Goal: Information Seeking & Learning: Learn about a topic

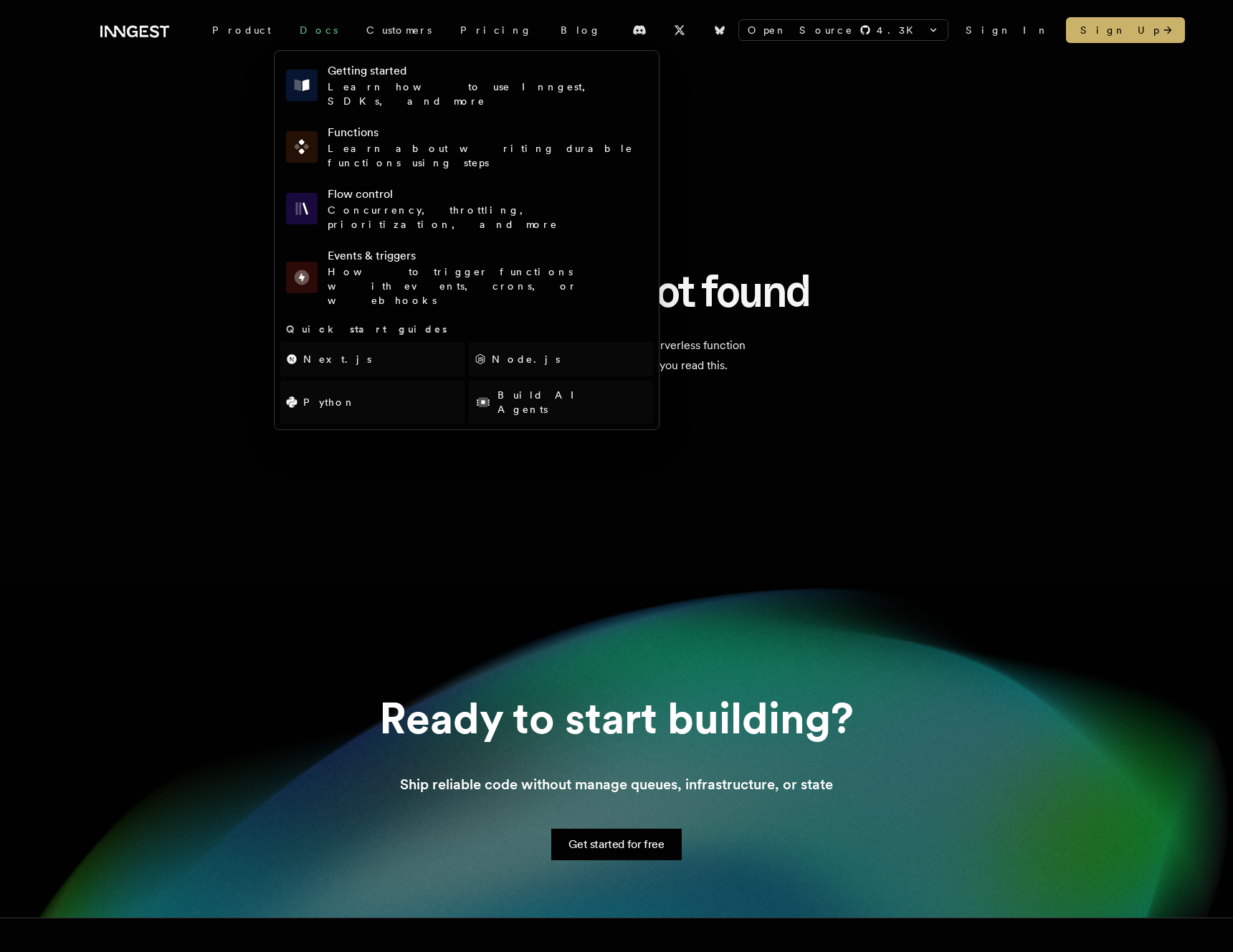
click at [290, 33] on link "Docs" at bounding box center [319, 30] width 67 height 26
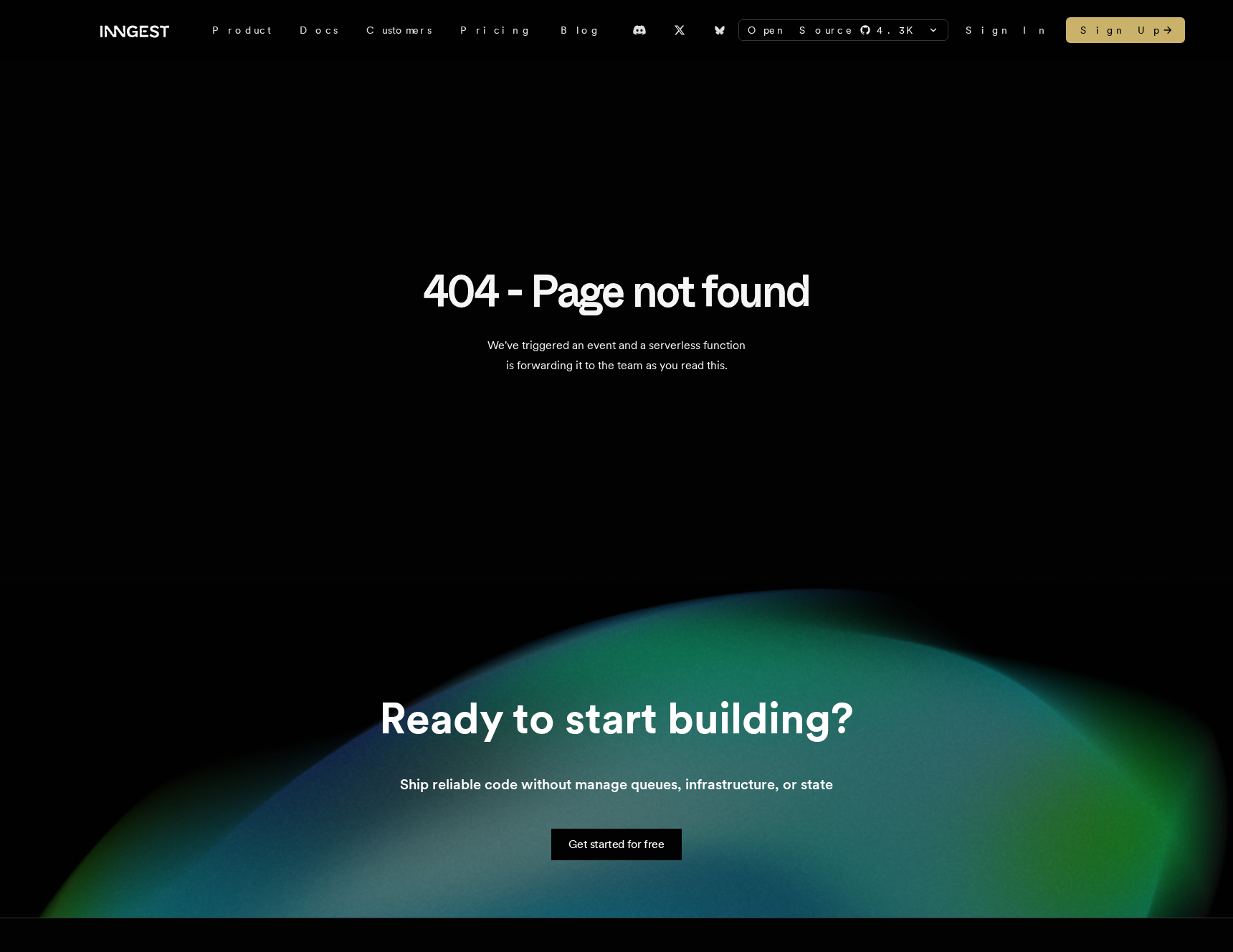
scroll to position [356, 0]
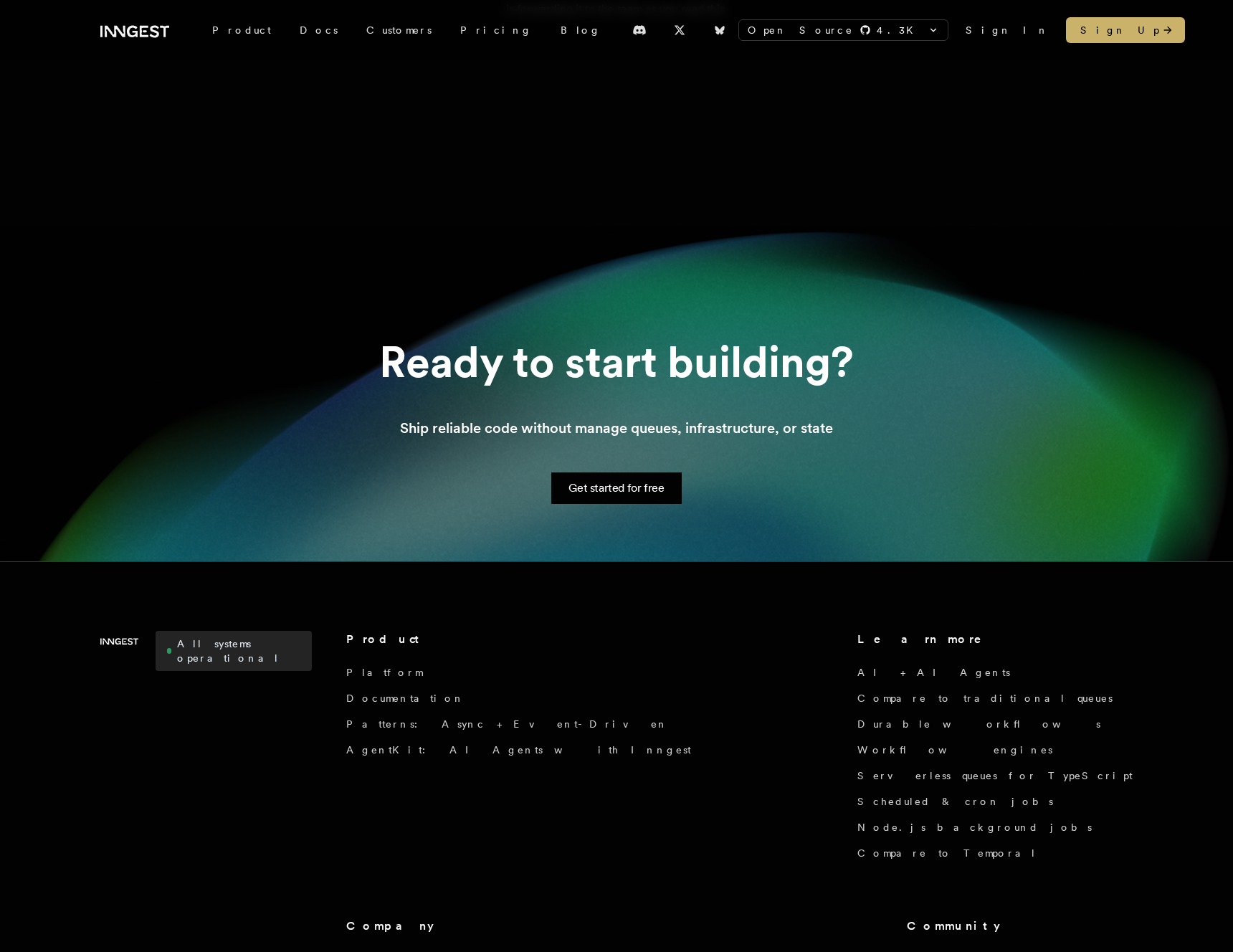
click at [260, 634] on link "All systems operational" at bounding box center [233, 650] width 156 height 40
click at [1018, 27] on link "Sign In" at bounding box center [1007, 30] width 83 height 14
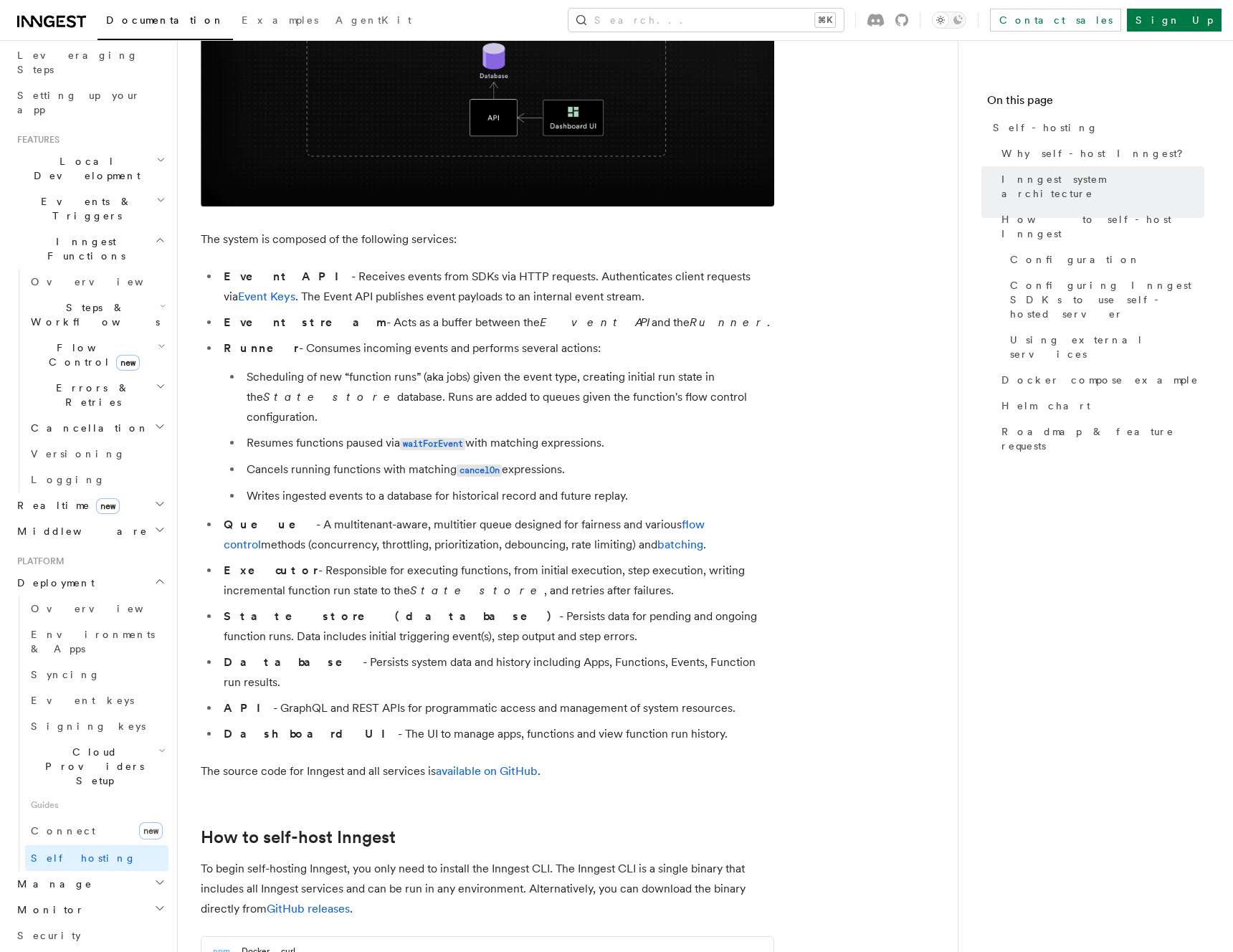
scroll to position [230, 0]
click at [54, 921] on link "Security" at bounding box center [90, 934] width 157 height 26
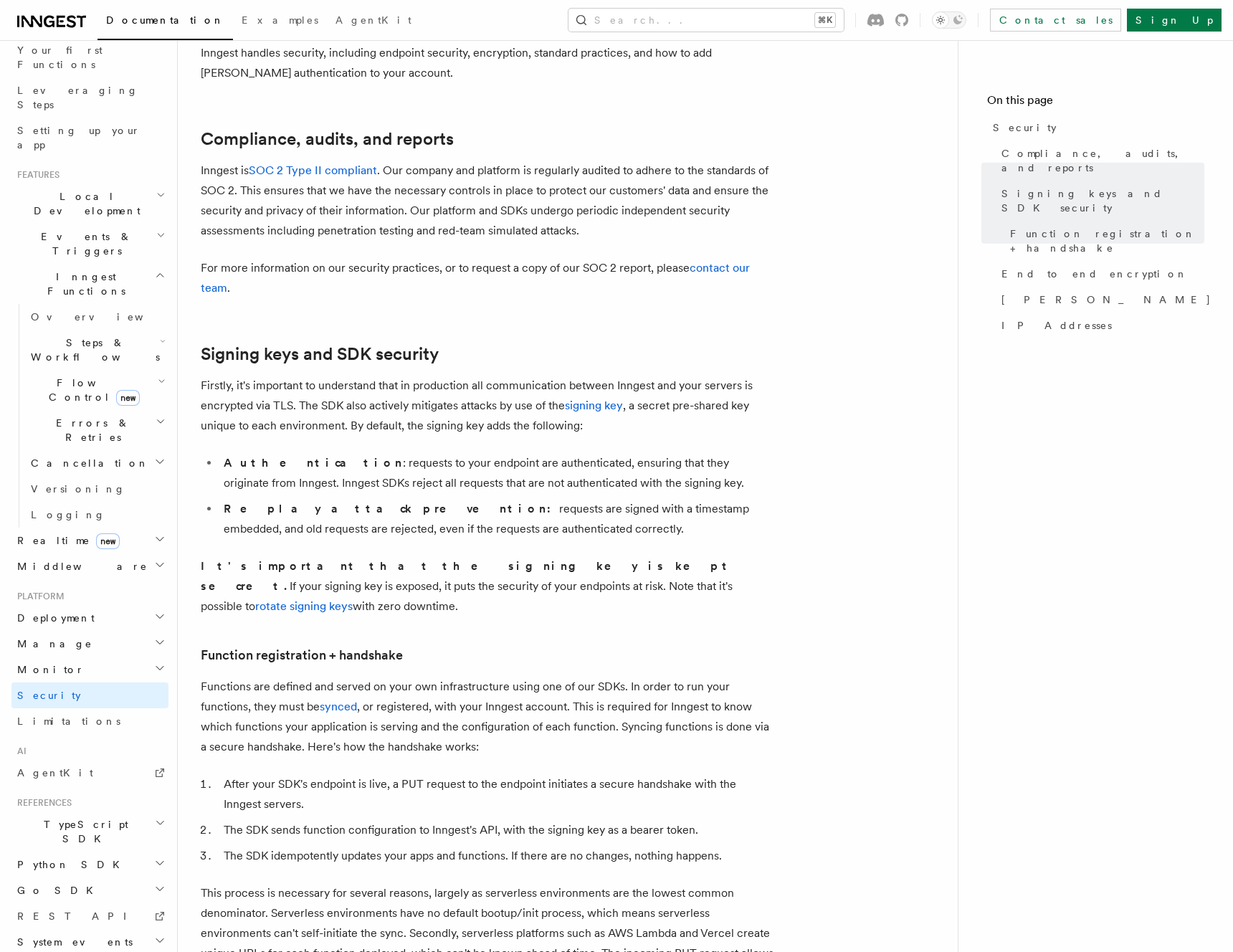
scroll to position [25, 0]
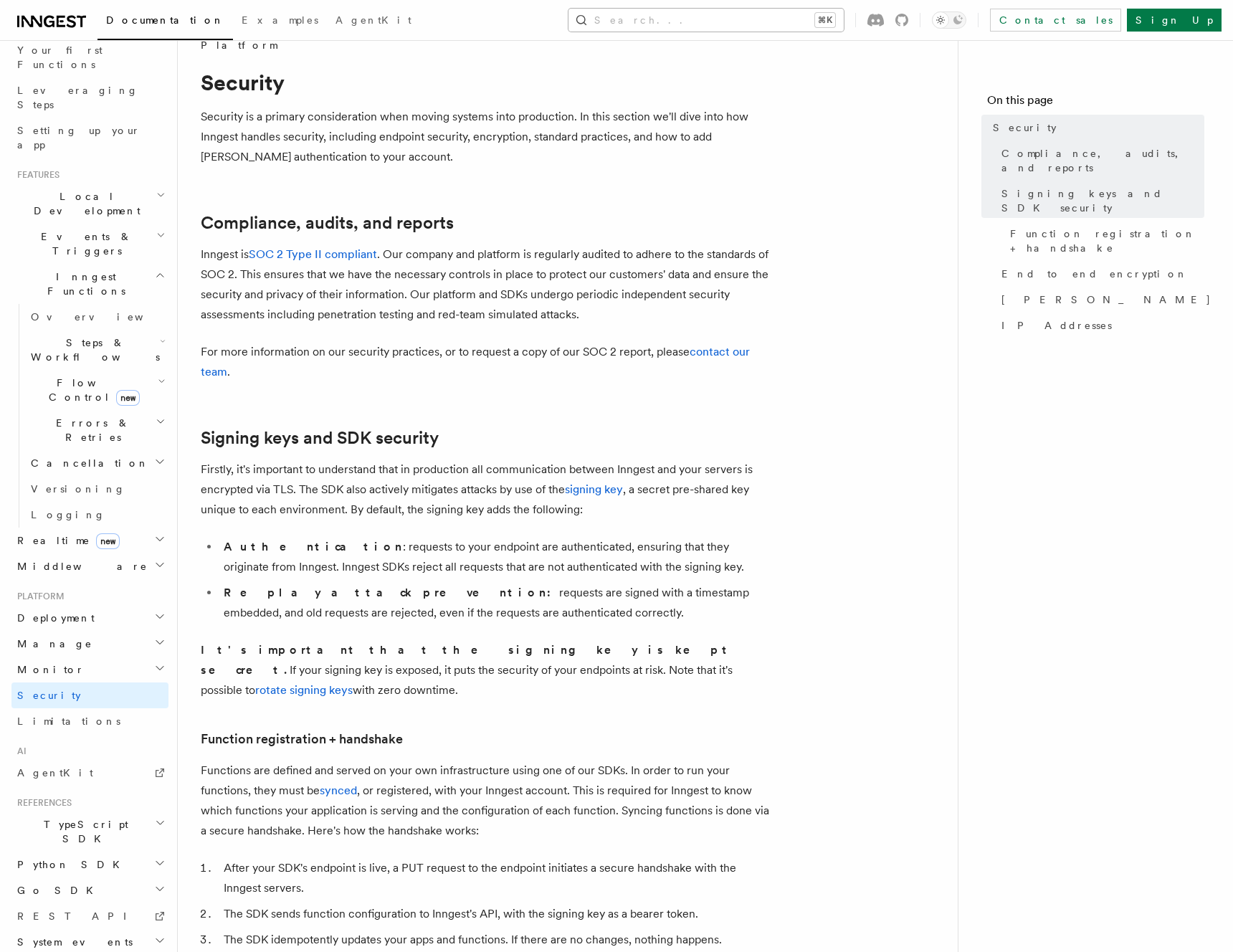
click at [721, 13] on button "Search... ⌘K" at bounding box center [705, 20] width 276 height 23
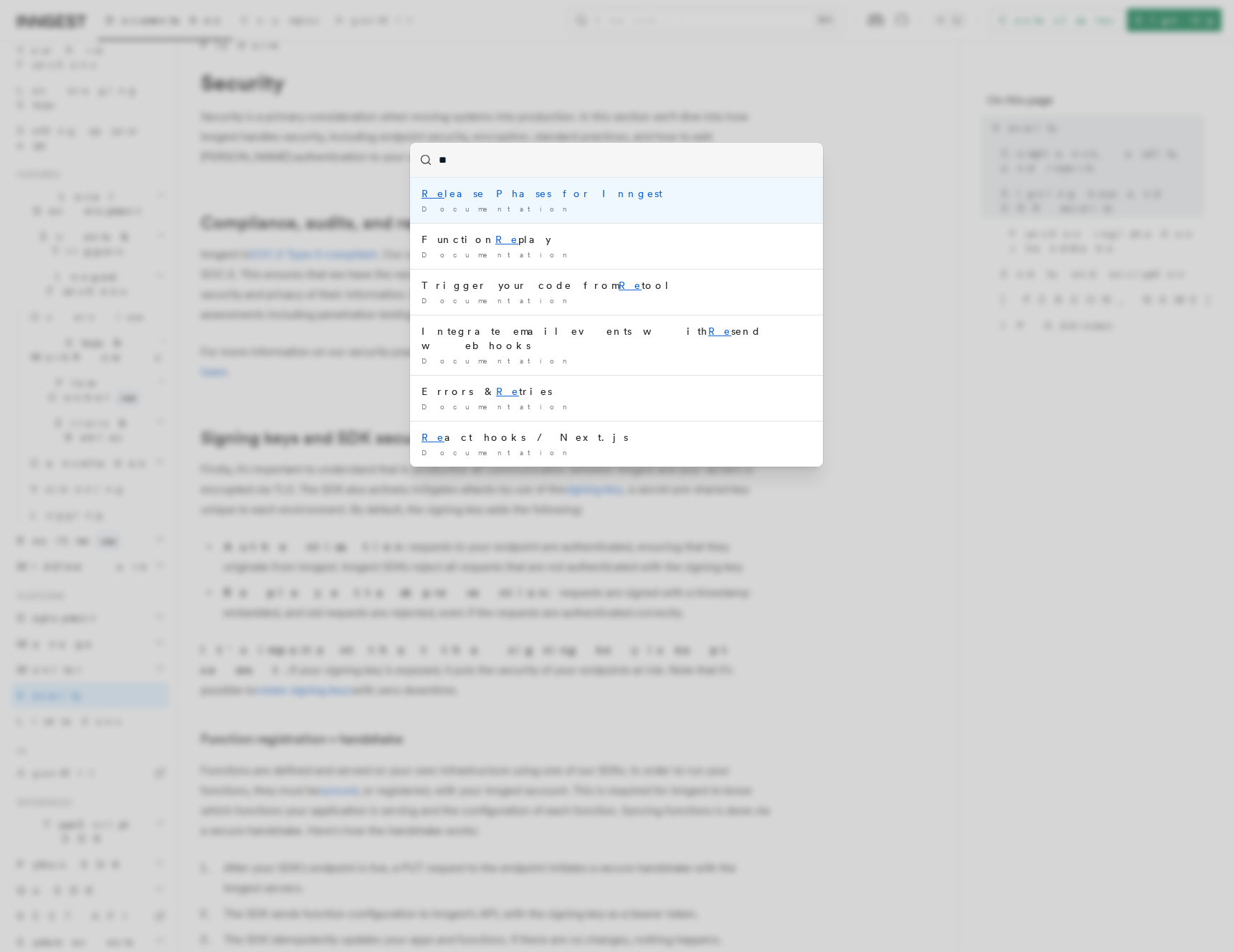
type input "*"
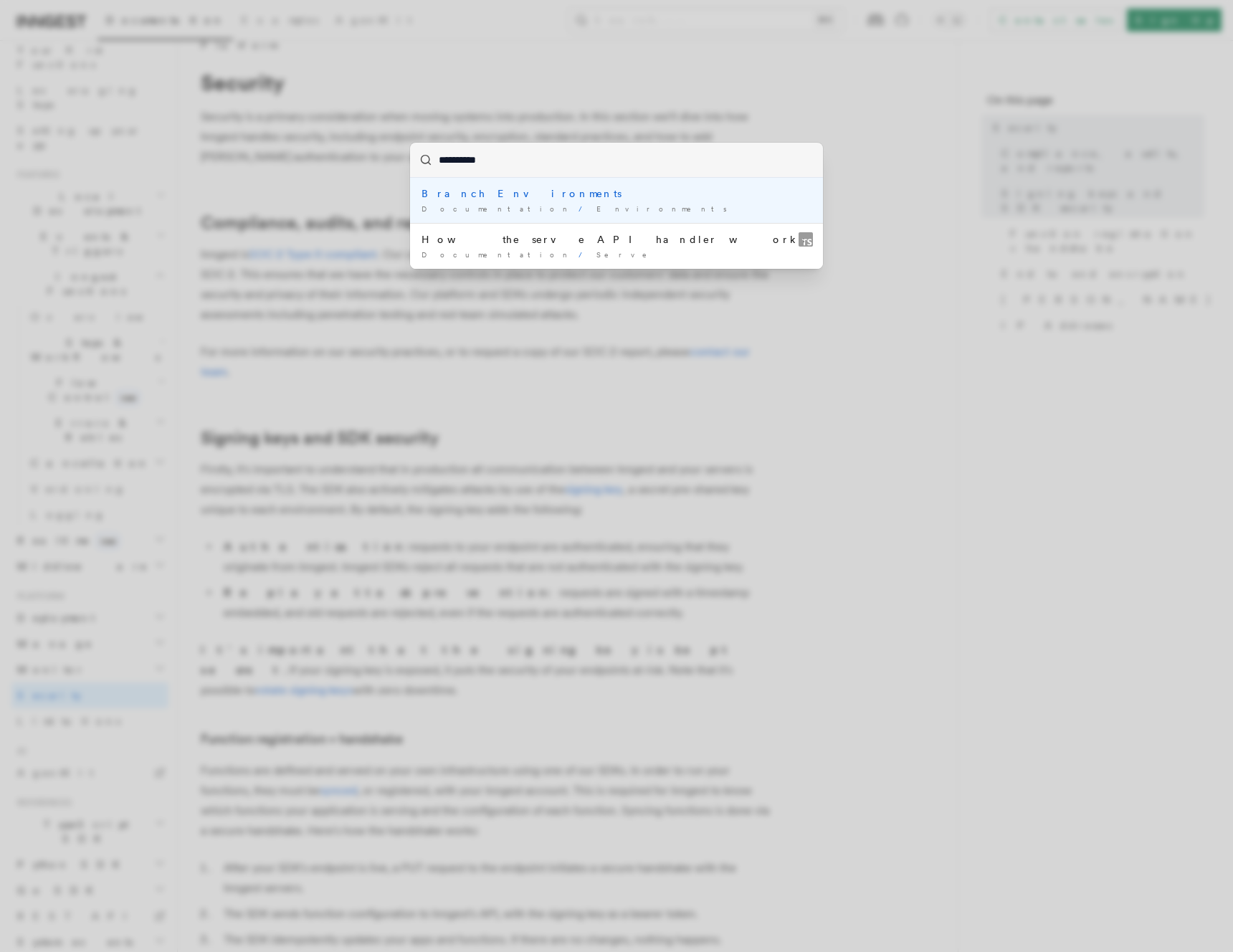
type input "**********"
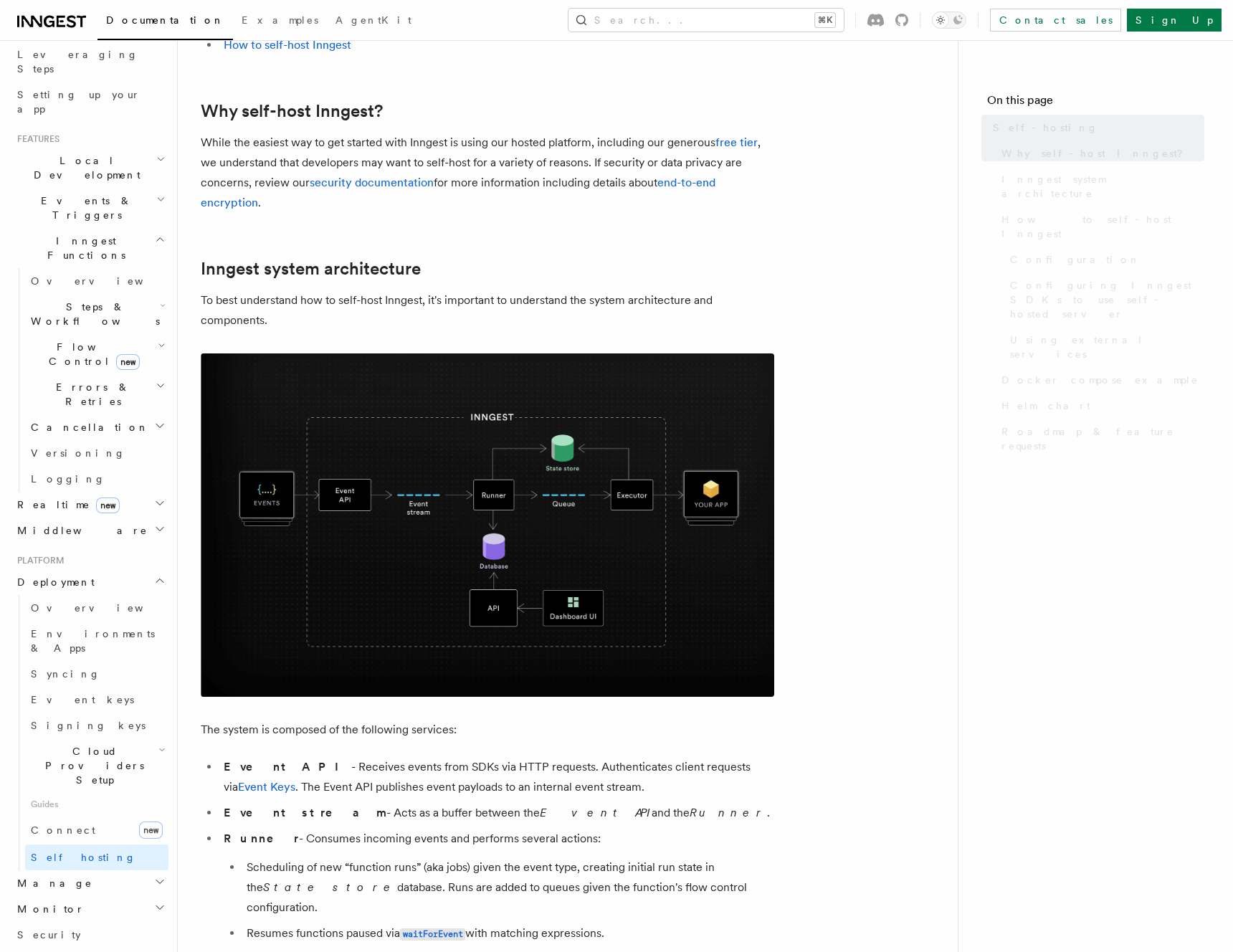
scroll to position [218, 0]
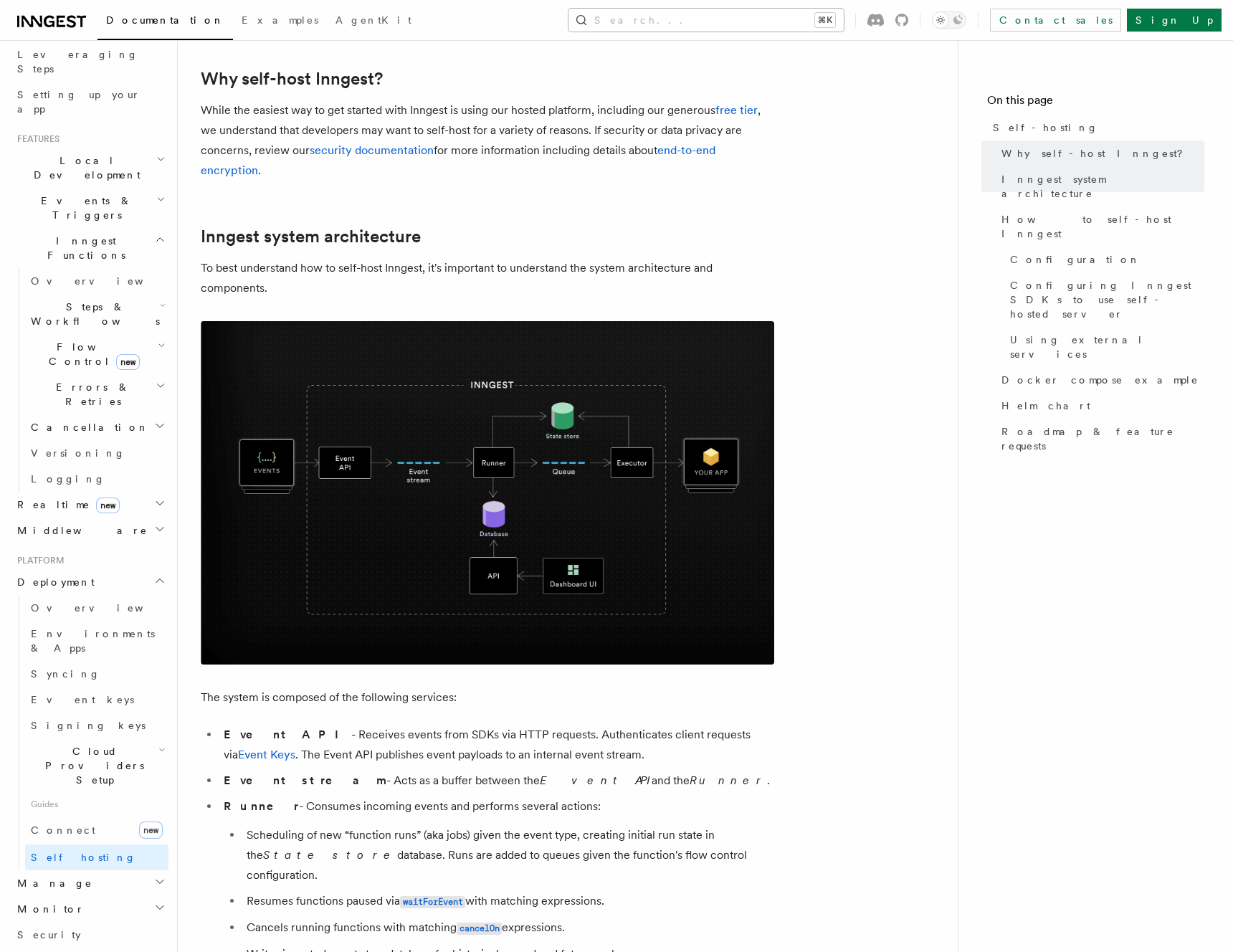
click at [835, 19] on kbd "⌘K" at bounding box center [825, 20] width 20 height 14
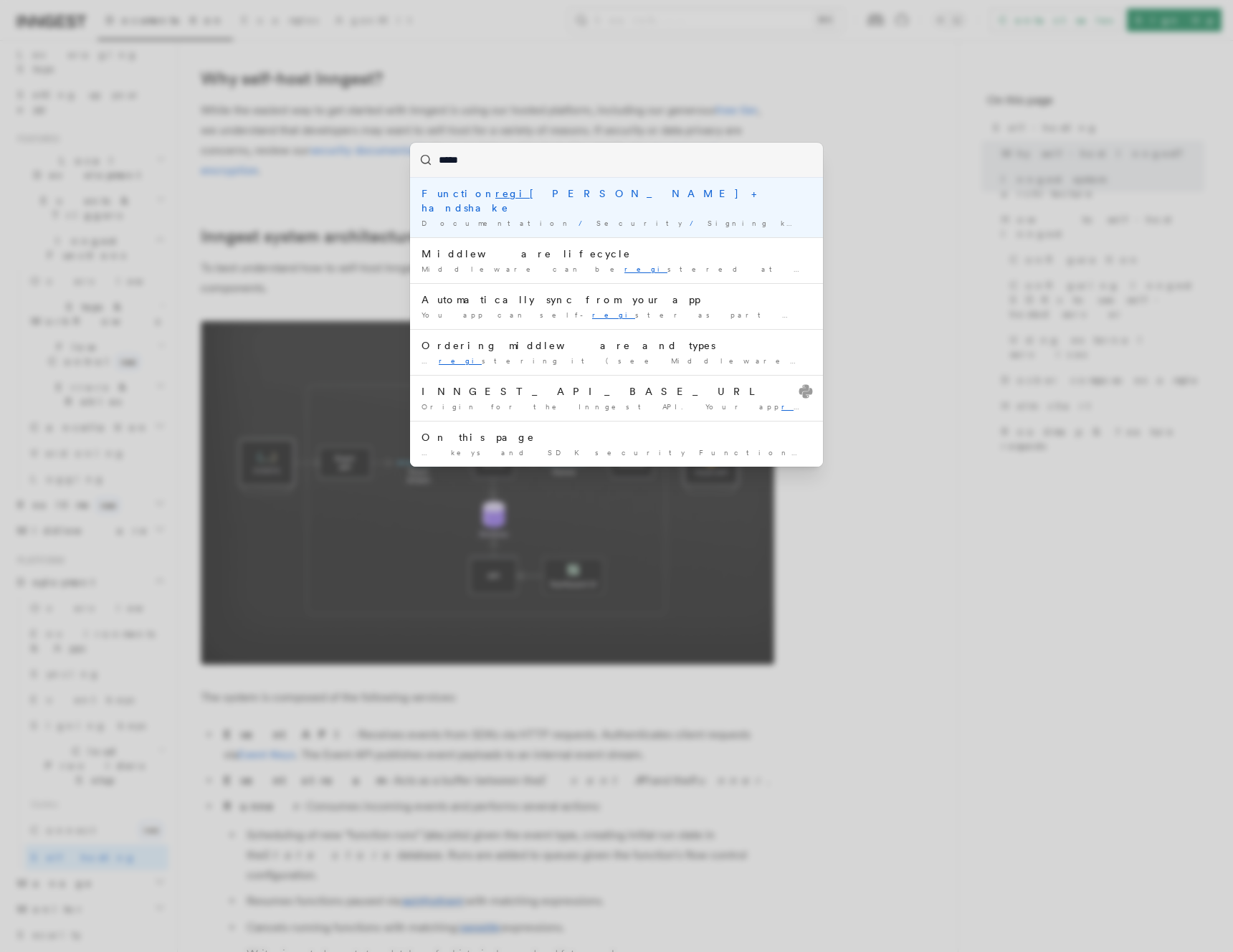
type input "******"
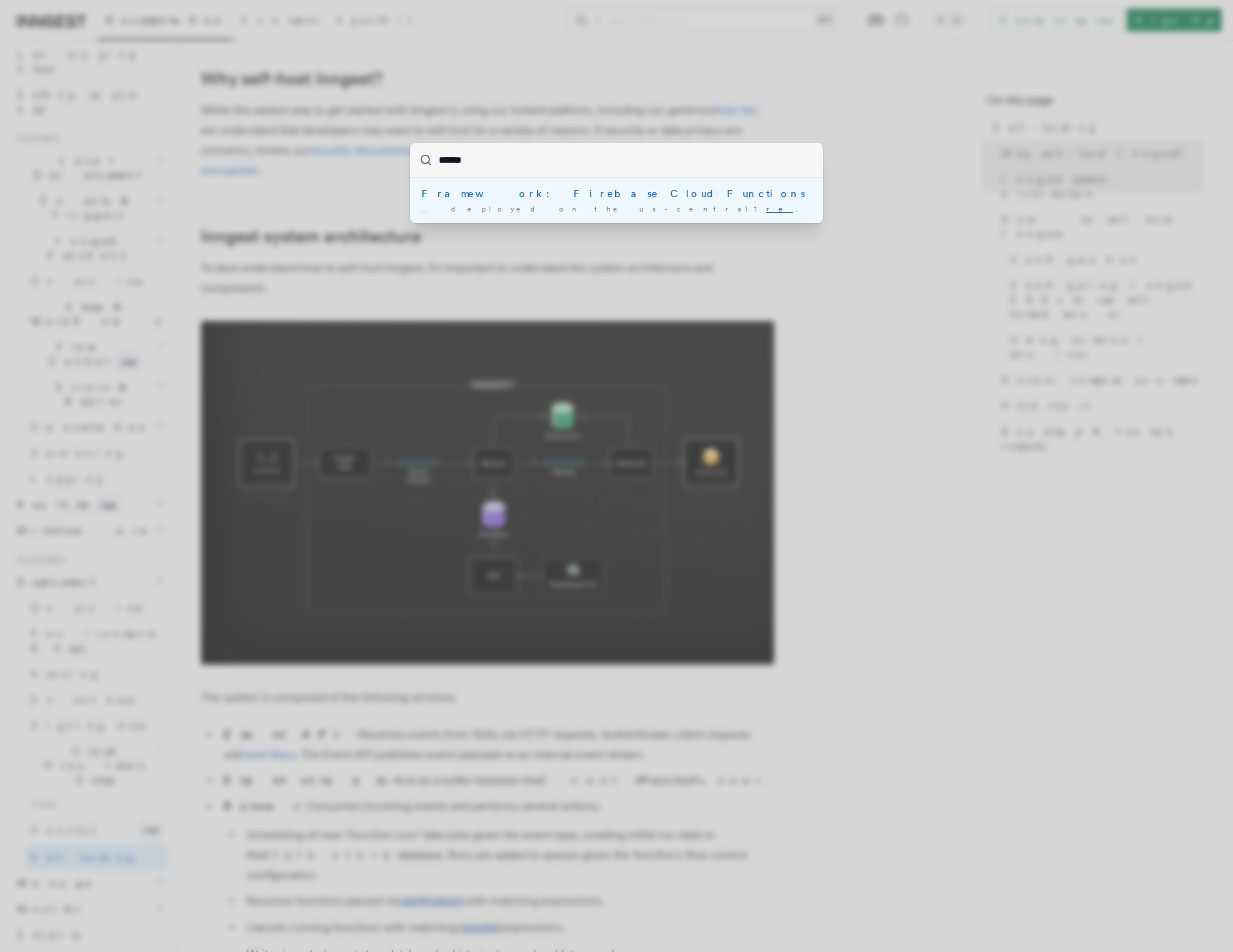
click at [566, 194] on div "Framework: Firebase Cloud Functions" at bounding box center [617, 193] width 390 height 14
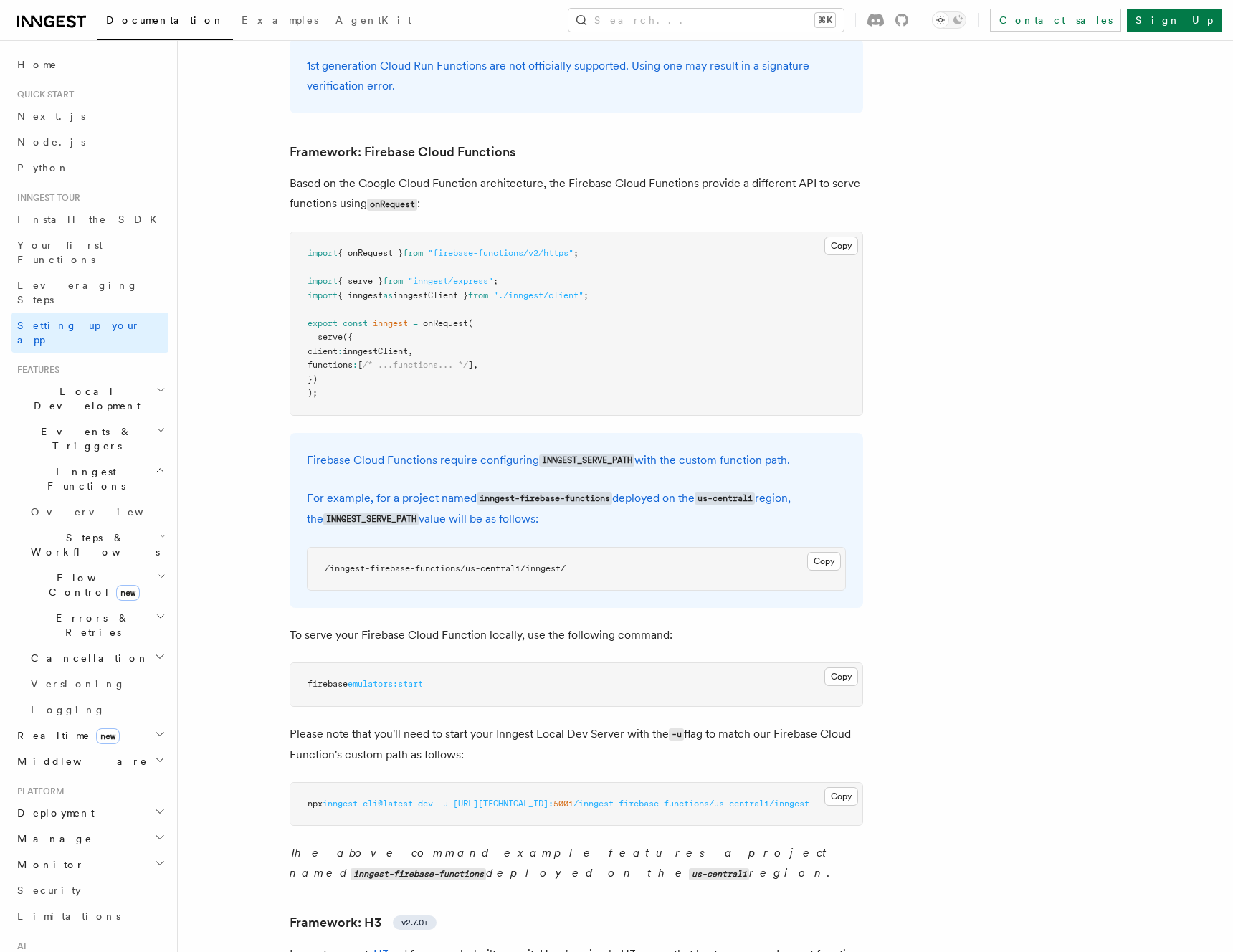
scroll to position [195, 0]
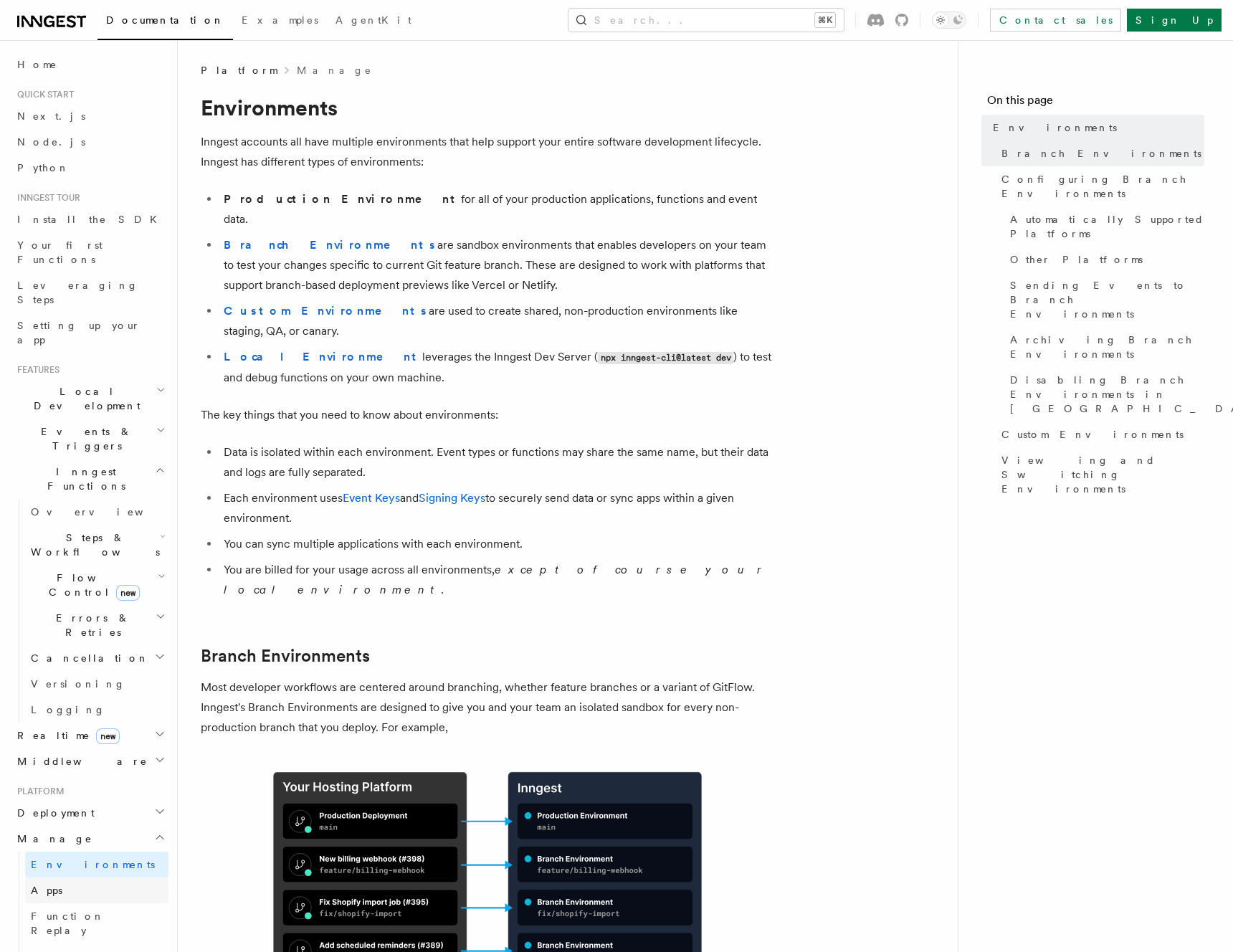
click at [83, 877] on link "Apps" at bounding box center [97, 890] width 144 height 26
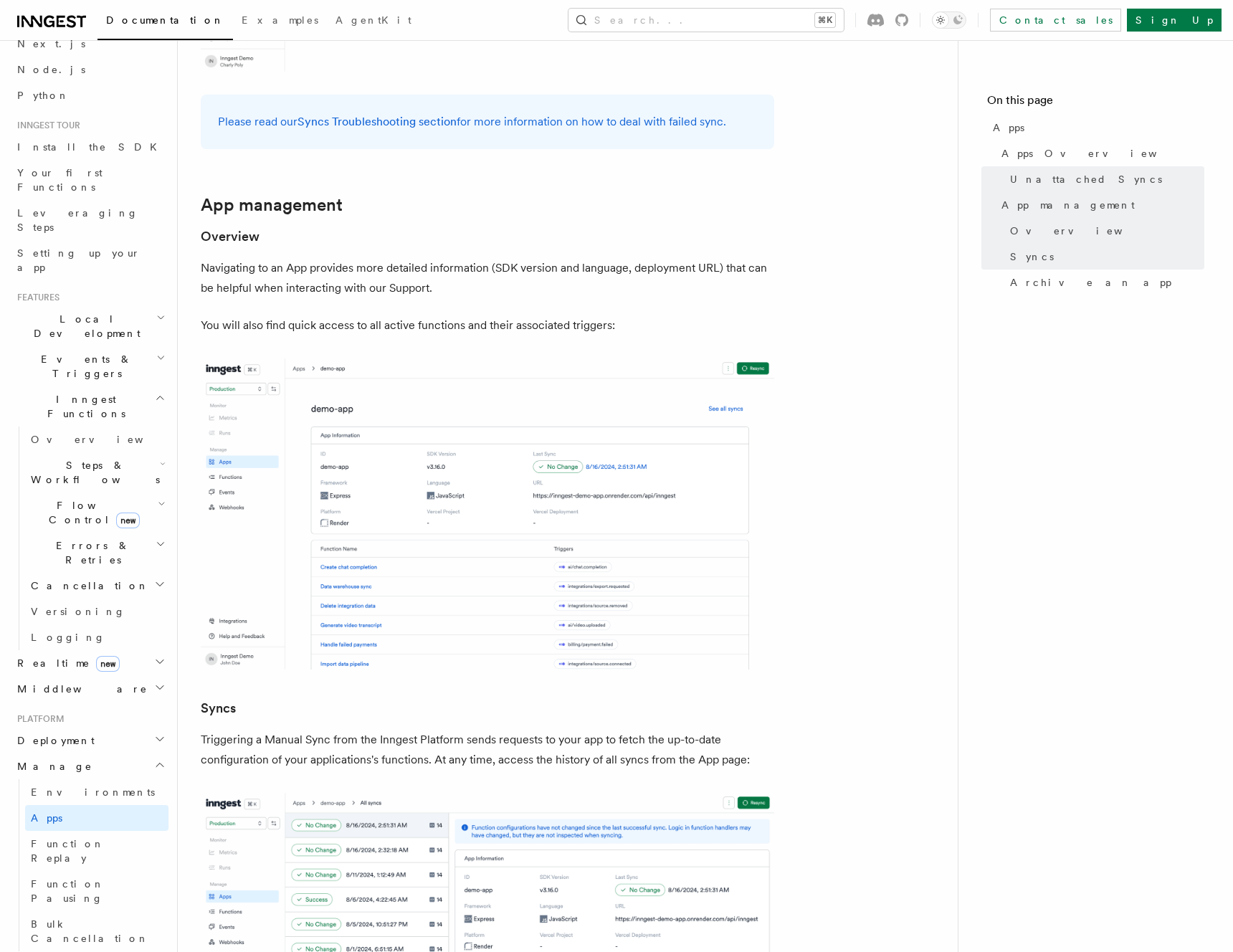
scroll to position [73, 0]
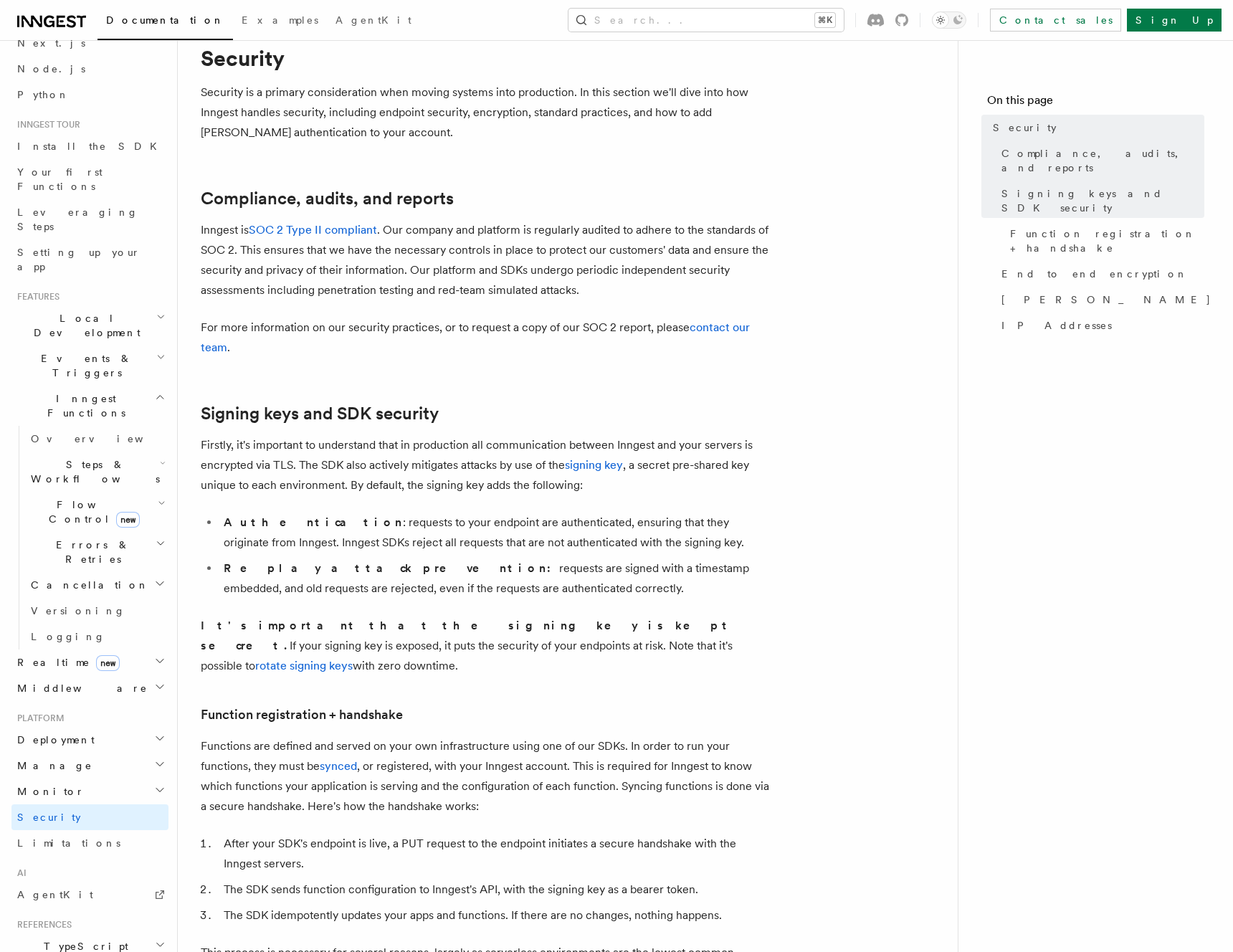
scroll to position [59, 0]
